Goal: Task Accomplishment & Management: Use online tool/utility

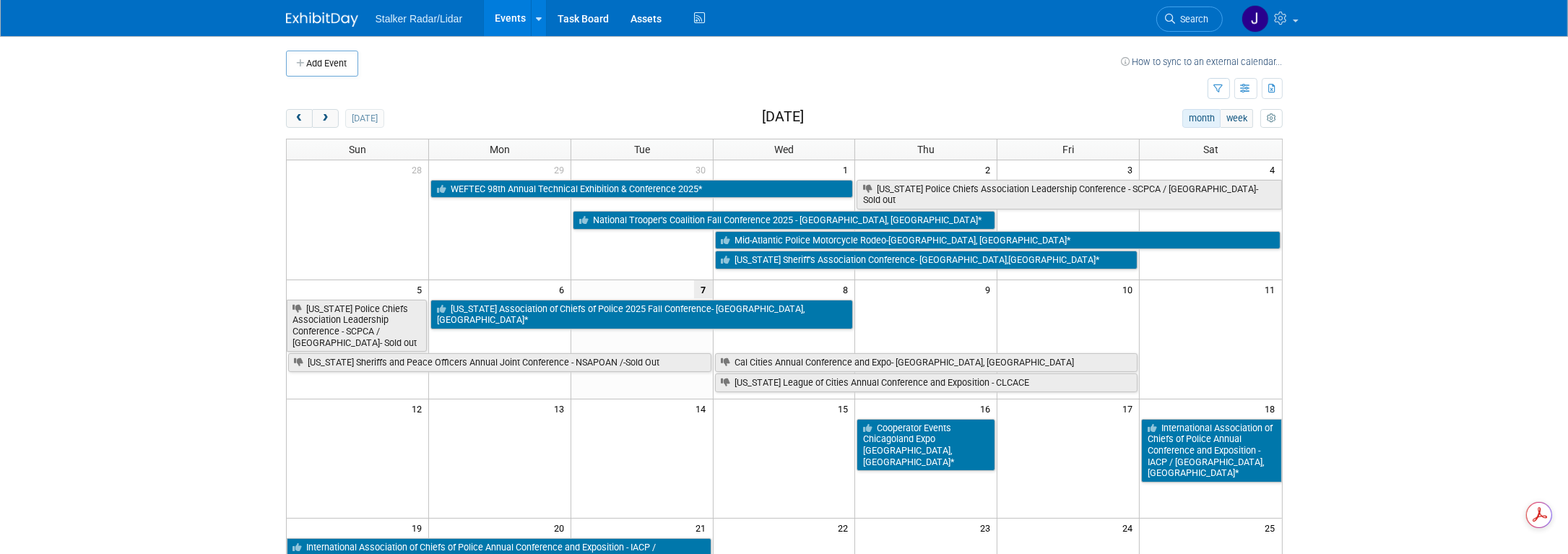
click at [321, 116] on span "next" at bounding box center [325, 119] width 11 height 9
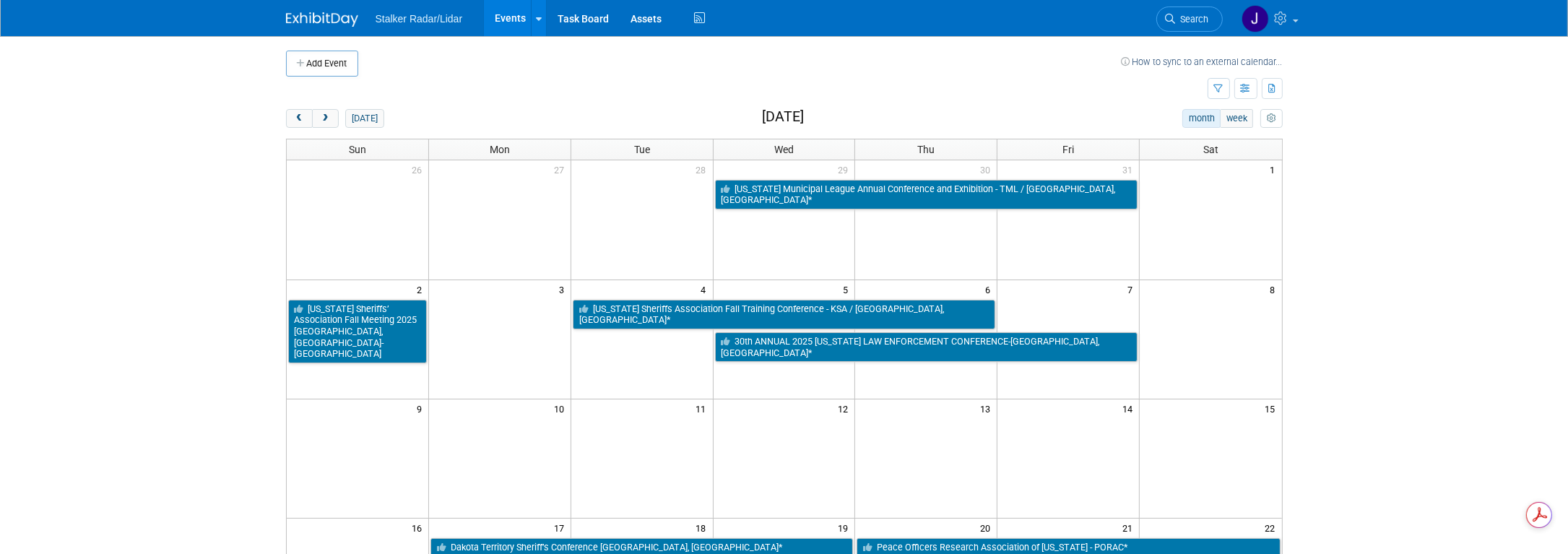
click at [321, 116] on span "next" at bounding box center [325, 119] width 11 height 9
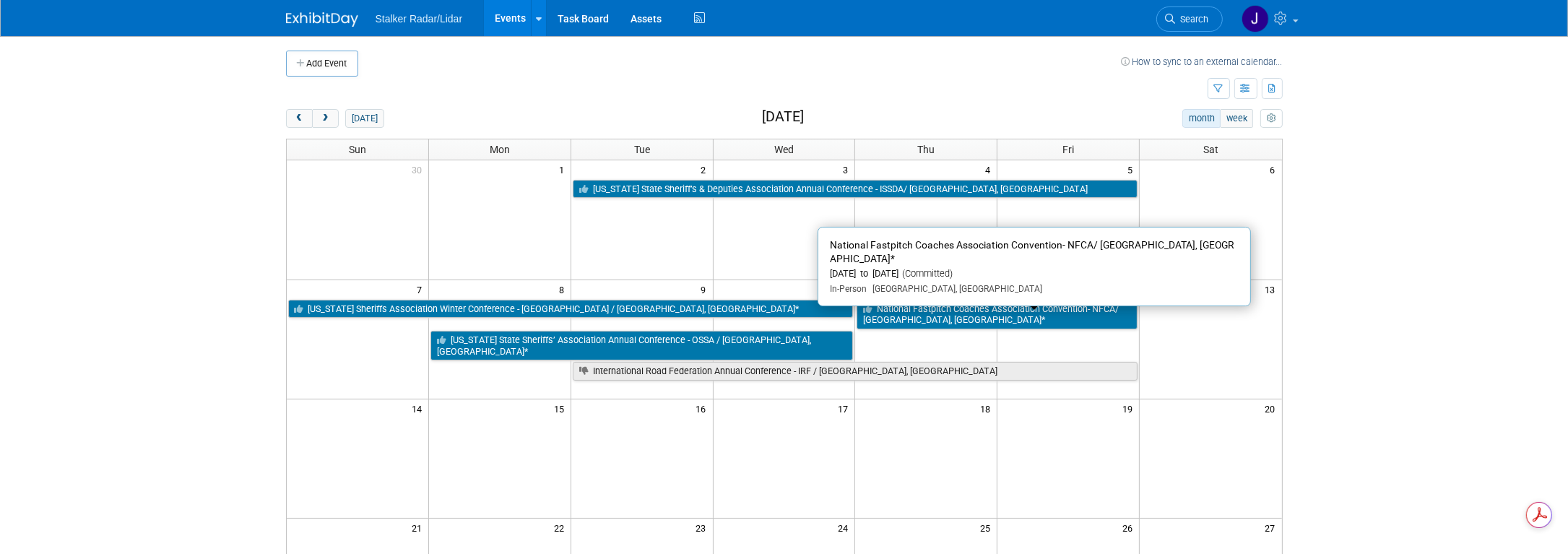
click at [1013, 308] on link "National Fastpitch Coaches Association Convention- NFCA/ [GEOGRAPHIC_DATA], [GE…" at bounding box center [997, 315] width 281 height 30
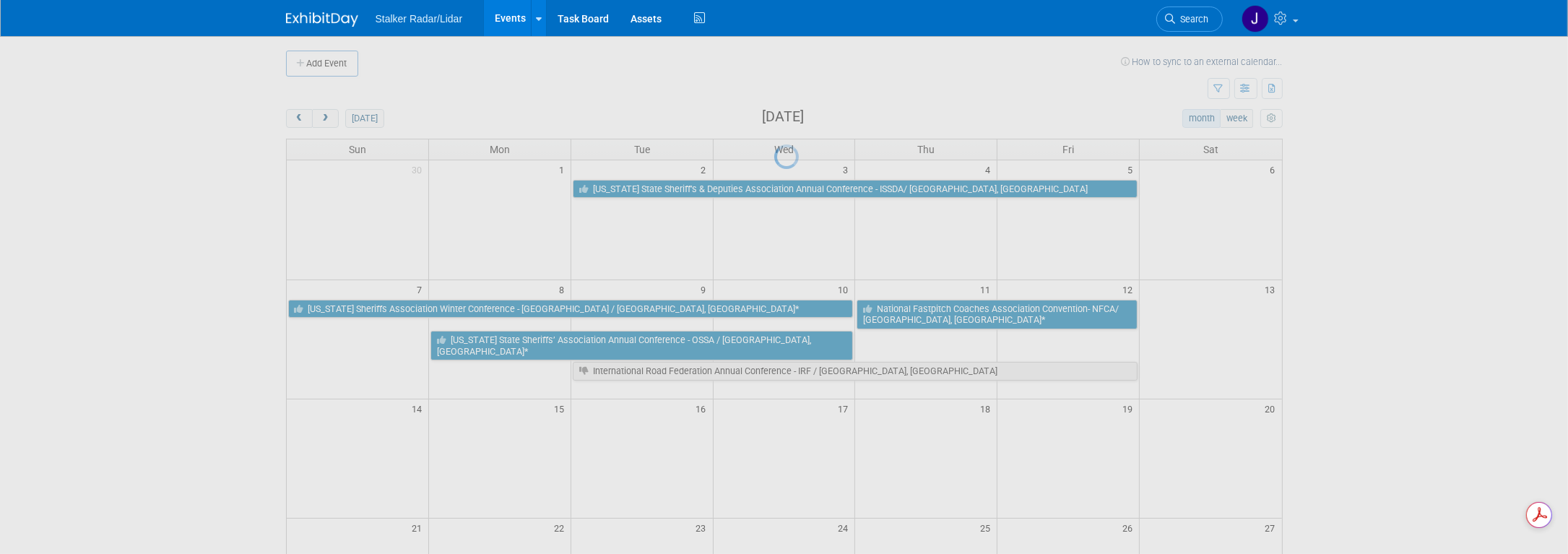
click at [795, 308] on div at bounding box center [784, 277] width 20 height 554
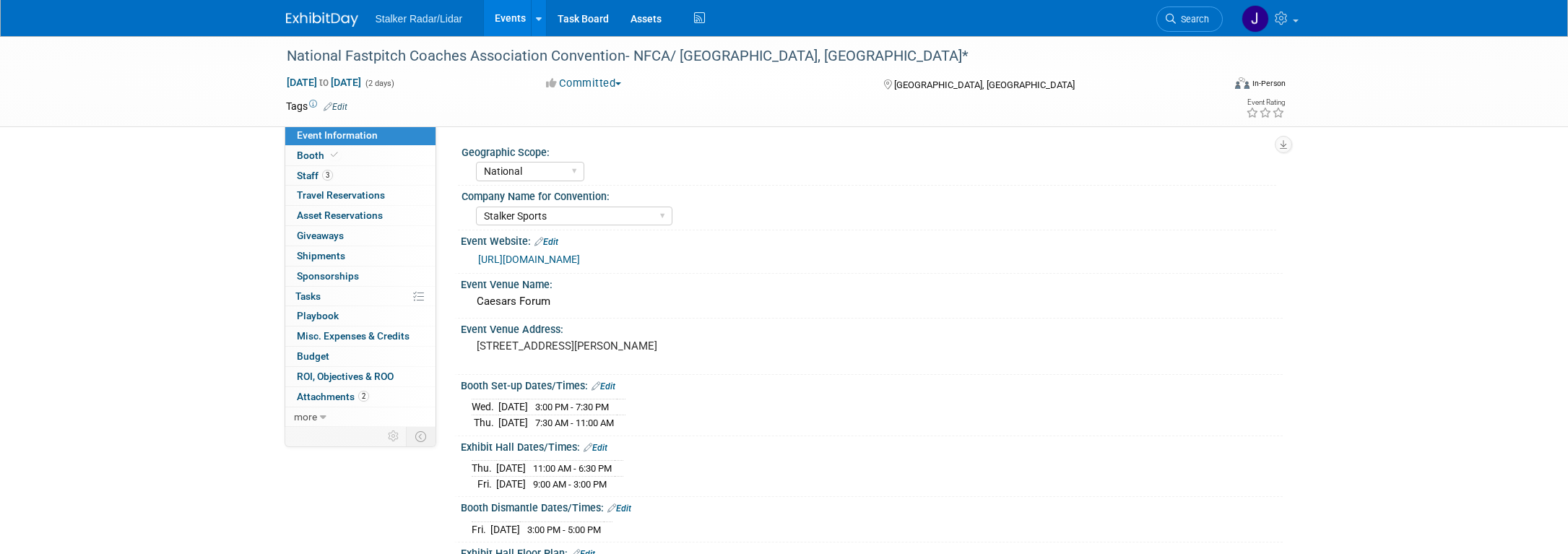
select select "National"
select select "Stalker Sports"
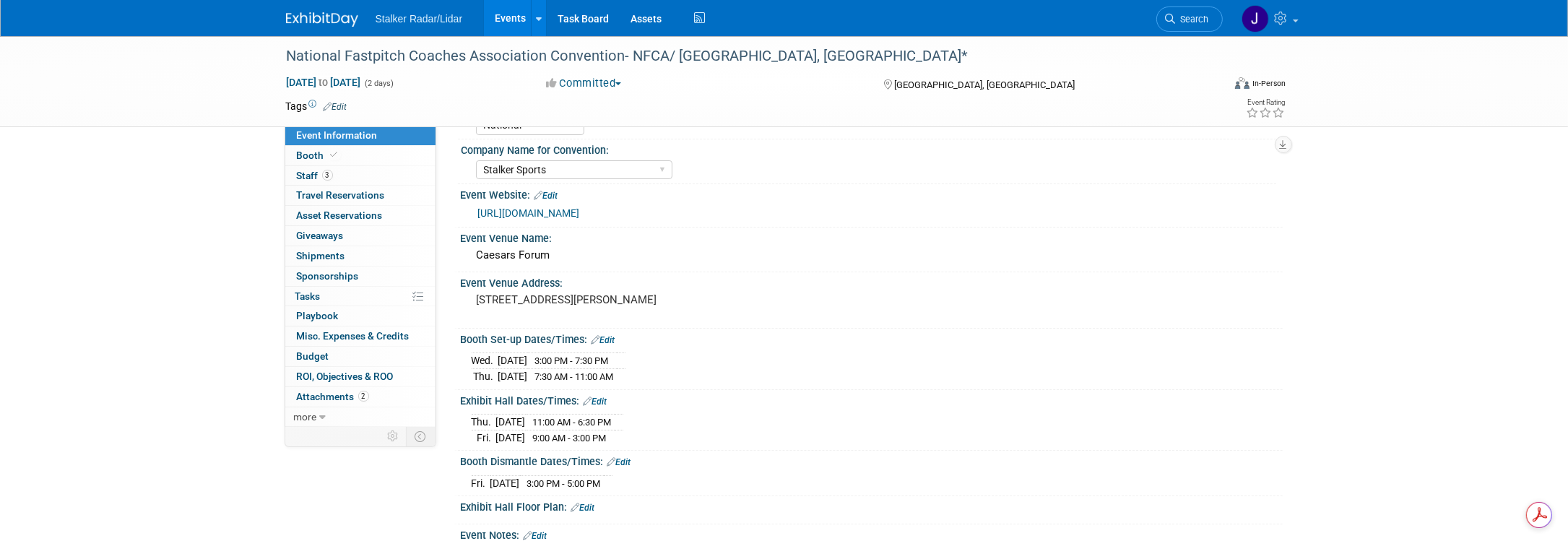
scroll to position [72, 0]
